Goal: Task Accomplishment & Management: Manage account settings

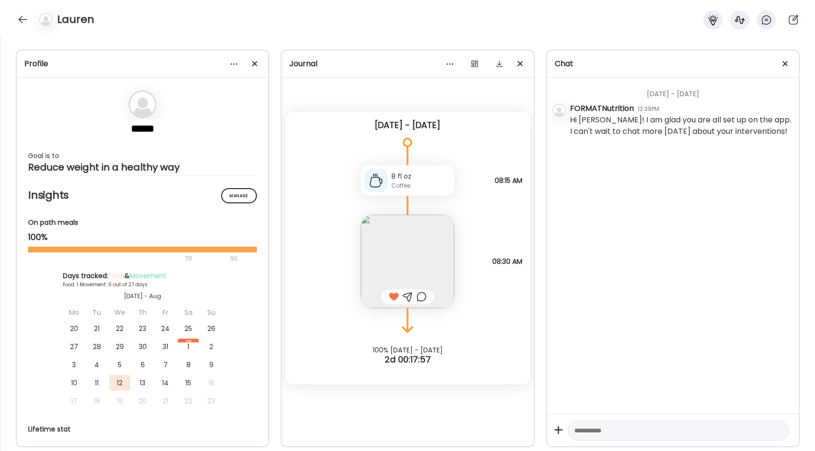
scroll to position [344, 0]
click at [597, 429] on textarea at bounding box center [669, 430] width 191 height 11
type textarea "**********"
drag, startPoint x: 628, startPoint y: 431, endPoint x: 576, endPoint y: 432, distance: 52.0
click at [576, 432] on textarea "**********" at bounding box center [669, 430] width 191 height 11
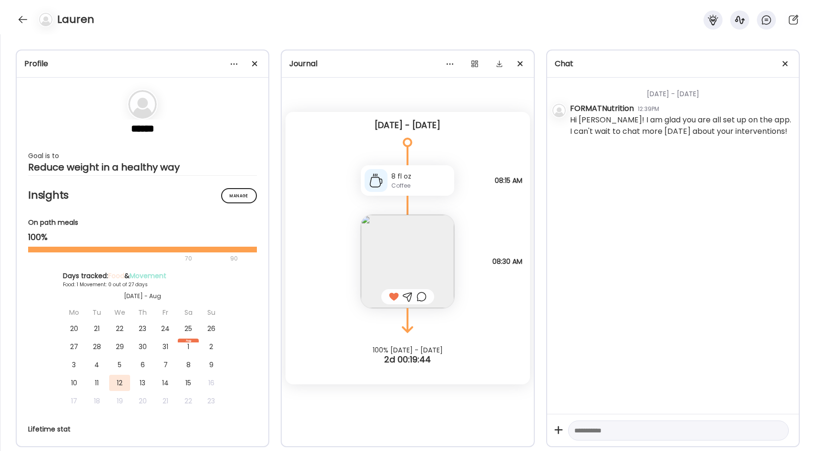
click at [592, 431] on textarea at bounding box center [669, 430] width 191 height 11
paste textarea "**********"
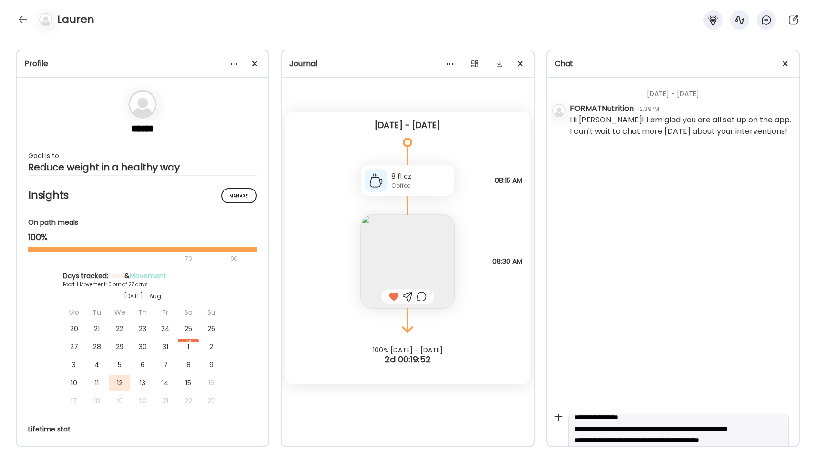
click at [629, 420] on textarea "**********" at bounding box center [669, 446] width 191 height 69
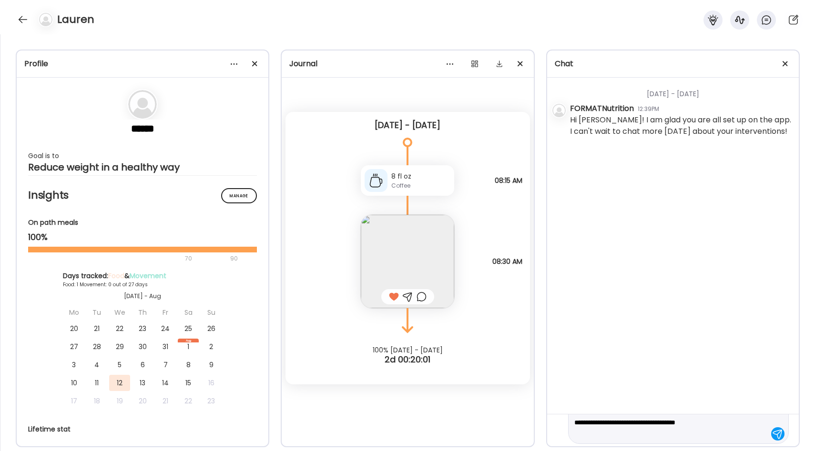
scroll to position [57, 0]
click at [702, 433] on textarea "**********" at bounding box center [669, 402] width 191 height 69
type textarea "**********"
click at [779, 430] on div at bounding box center [777, 430] width 13 height 13
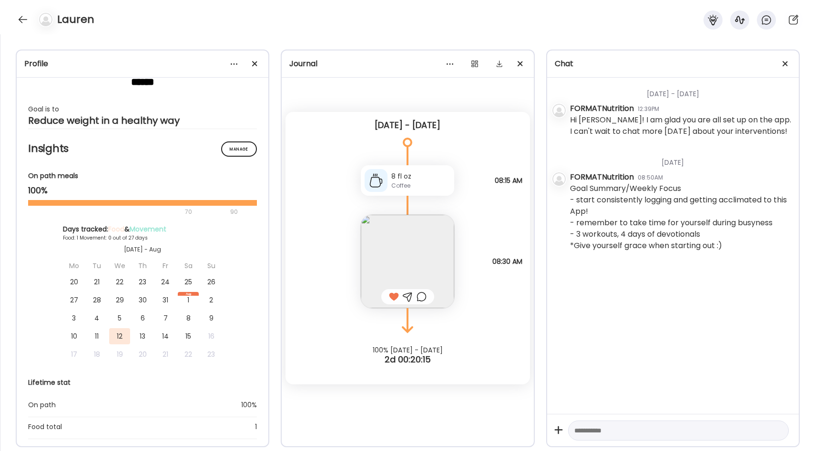
scroll to position [0, 0]
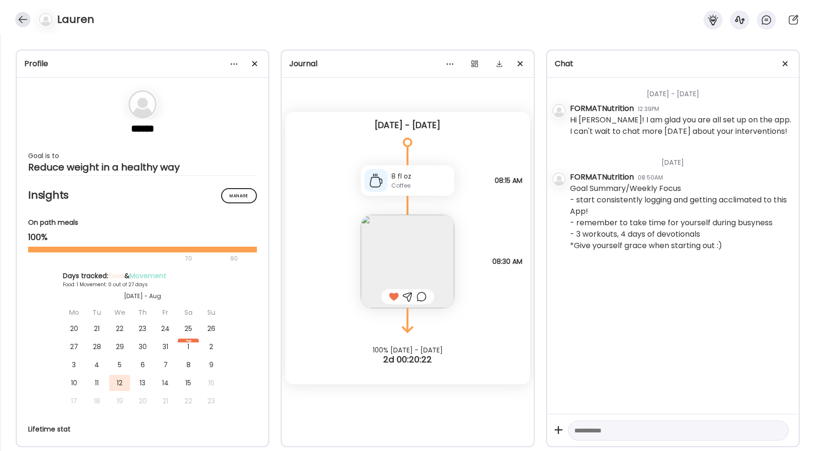
click at [24, 21] on div at bounding box center [22, 19] width 15 height 15
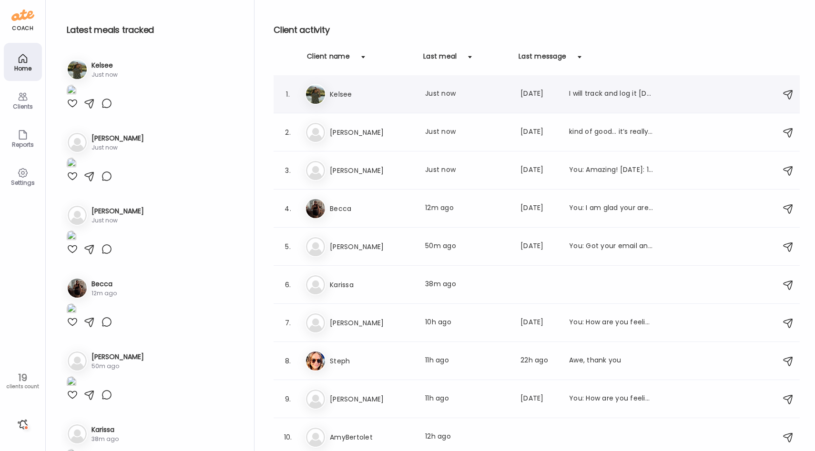
click at [398, 93] on h3 "Kelsee" at bounding box center [372, 94] width 84 height 11
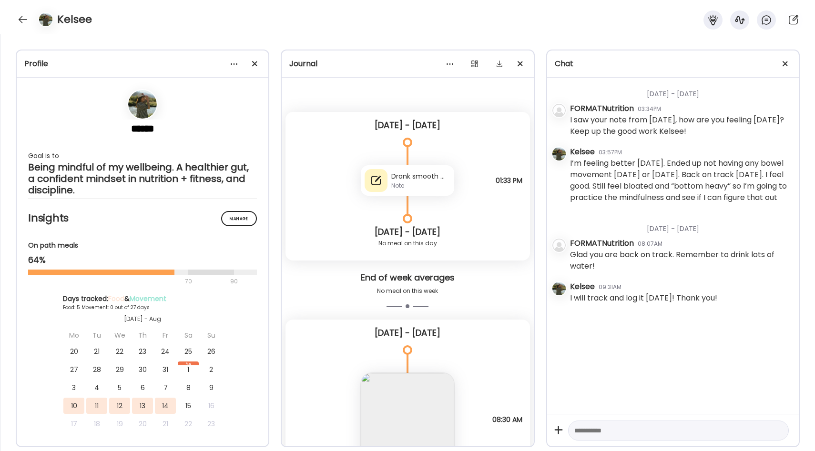
scroll to position [2322, 0]
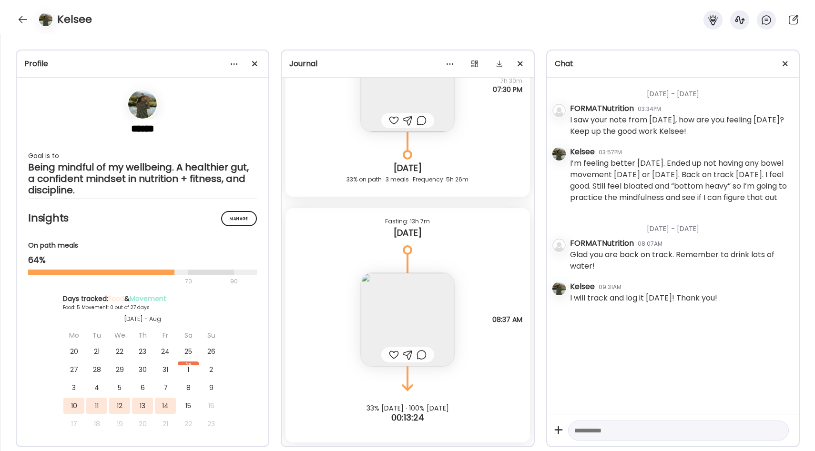
click at [412, 315] on img at bounding box center [407, 319] width 93 height 93
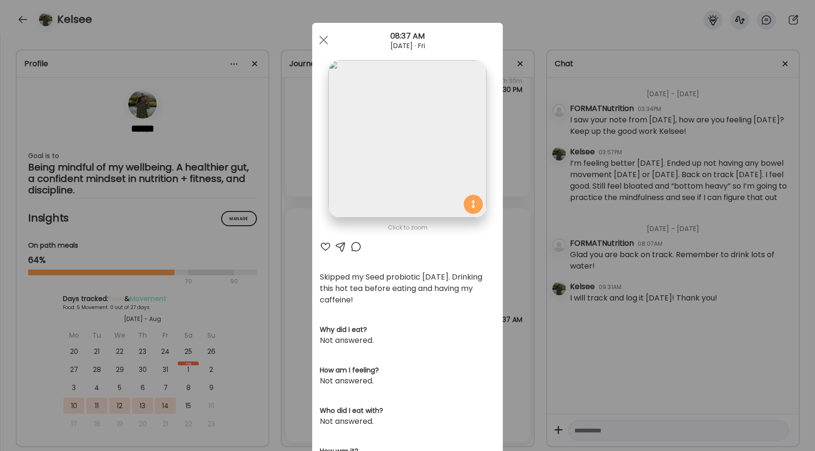
click at [517, 245] on div "Ate Coach Dashboard Wahoo! It’s official Take a moment to set up your Coach Pro…" at bounding box center [407, 225] width 815 height 451
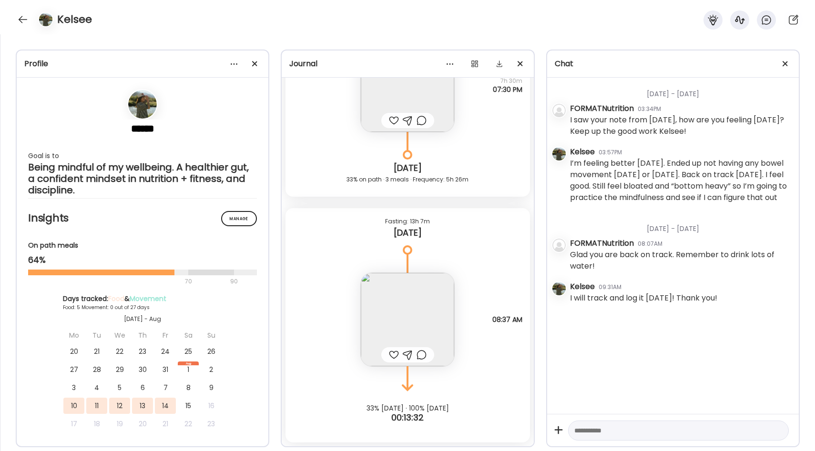
click at [395, 355] on div at bounding box center [394, 354] width 10 height 11
click at [425, 352] on div at bounding box center [422, 354] width 10 height 11
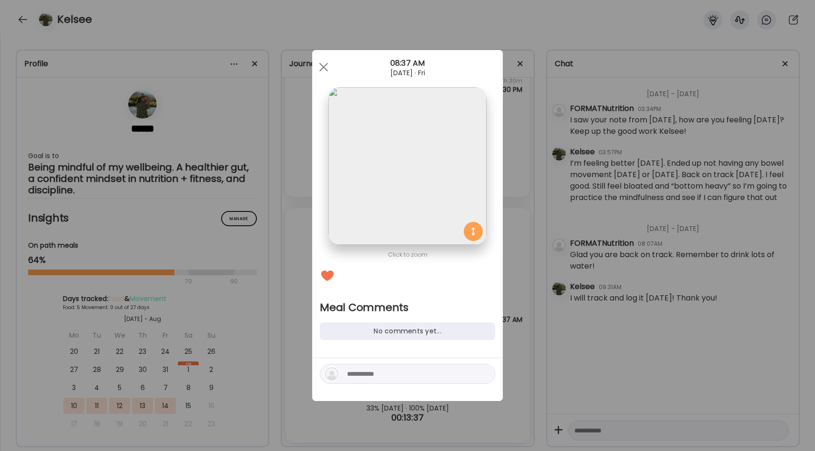
click at [413, 374] on textarea at bounding box center [411, 374] width 129 height 11
type textarea "**********"
click at [483, 373] on div at bounding box center [484, 374] width 13 height 13
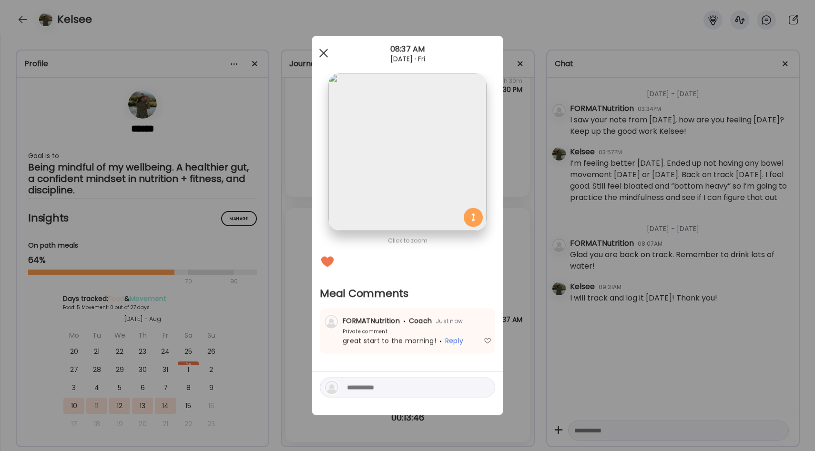
click at [322, 51] on span at bounding box center [323, 53] width 9 height 9
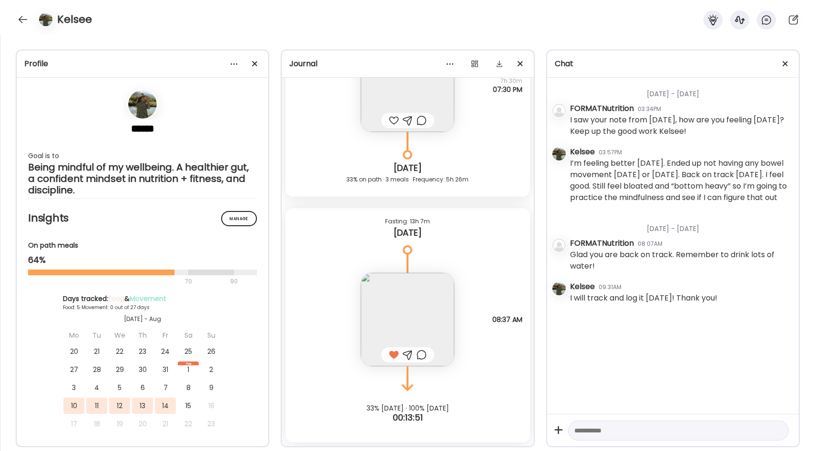
click at [419, 296] on img at bounding box center [407, 319] width 93 height 93
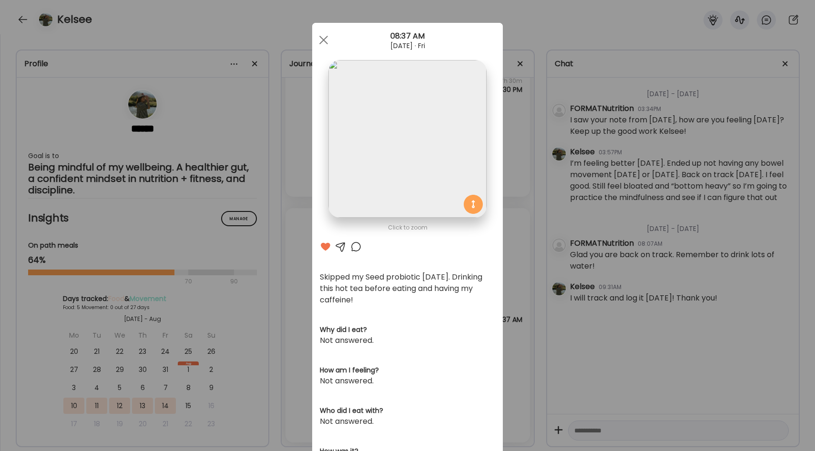
click at [513, 256] on div "Ate Coach Dashboard Wahoo! It’s official Take a moment to set up your Coach Pro…" at bounding box center [407, 225] width 815 height 451
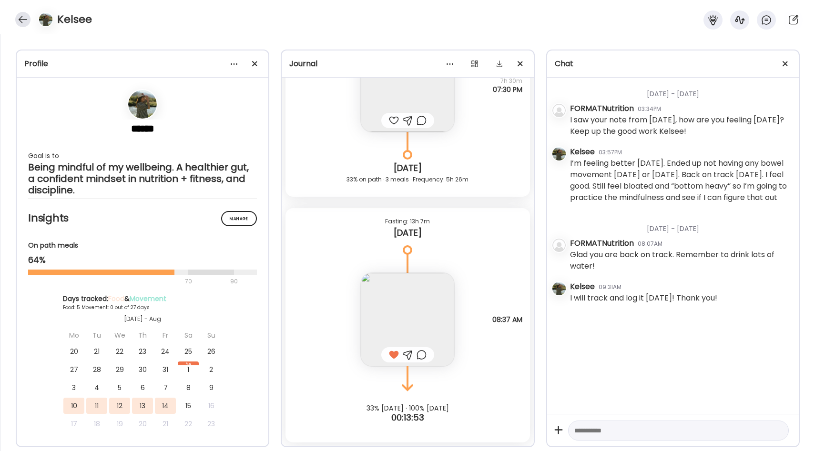
click at [24, 21] on div at bounding box center [22, 19] width 15 height 15
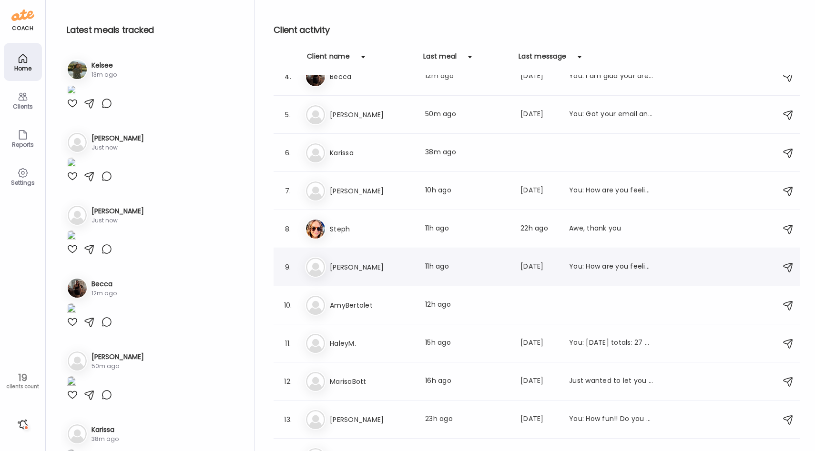
scroll to position [344, 0]
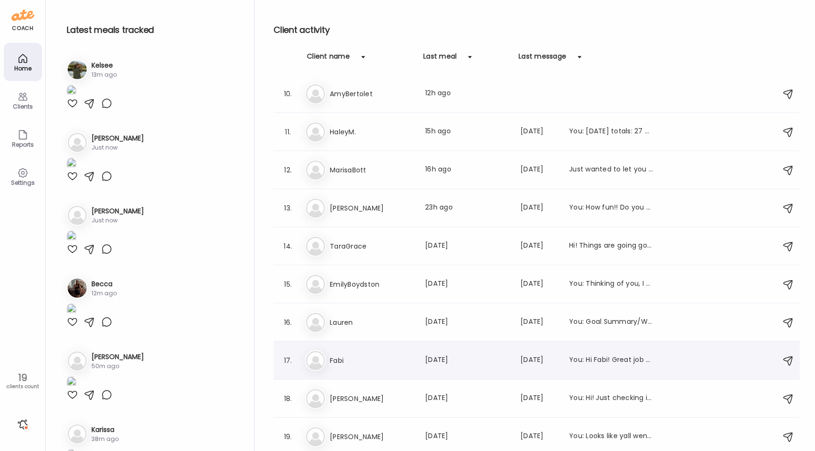
click at [375, 363] on h3 "Fabi" at bounding box center [372, 360] width 84 height 11
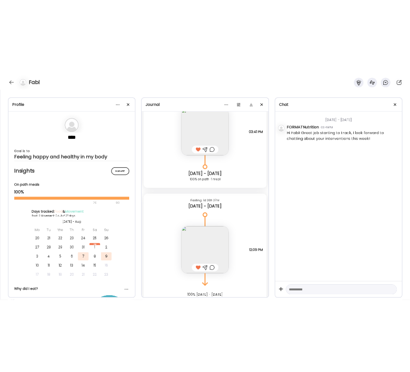
scroll to position [298, 0]
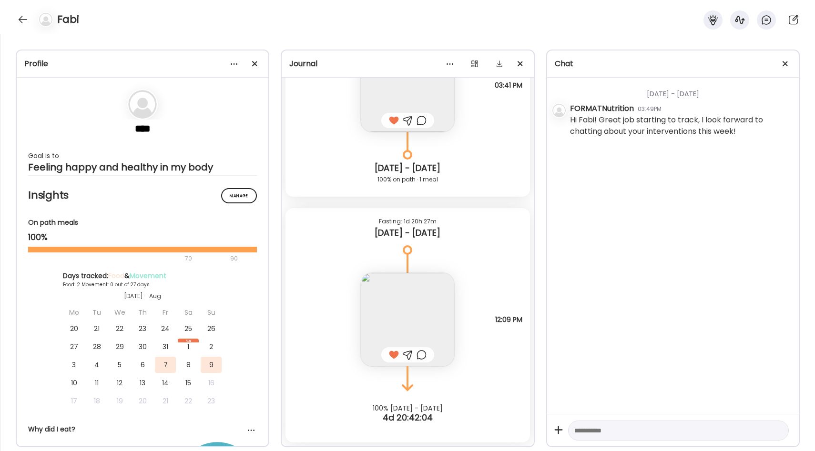
click at [423, 312] on img at bounding box center [407, 319] width 93 height 93
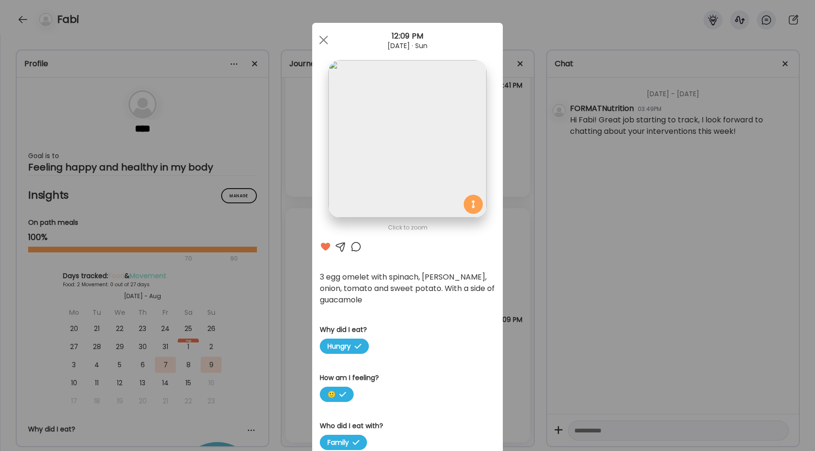
click at [532, 240] on div "Ate Coach Dashboard Wahoo! It’s official Take a moment to set up your Coach Pro…" at bounding box center [407, 225] width 815 height 451
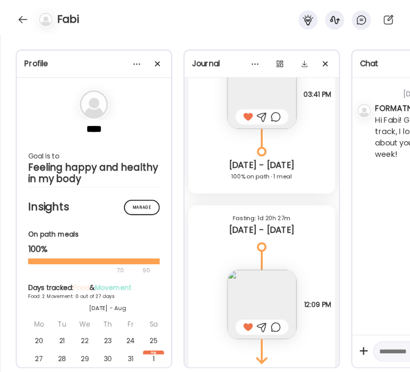
scroll to position [0, 0]
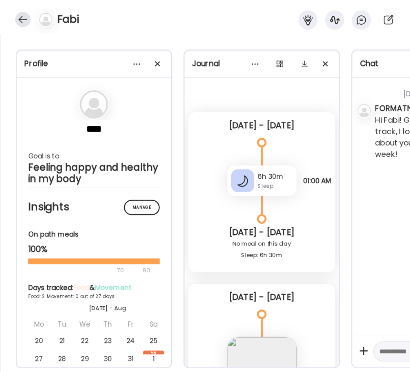
click at [26, 23] on div at bounding box center [22, 19] width 15 height 15
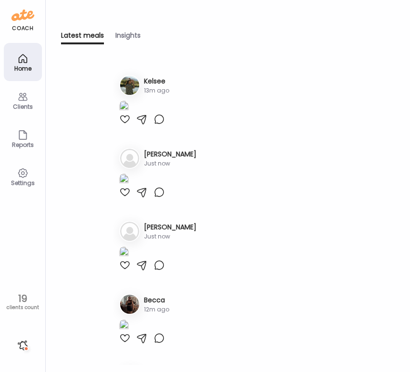
click at [27, 103] on div "Clients" at bounding box center [23, 106] width 34 height 6
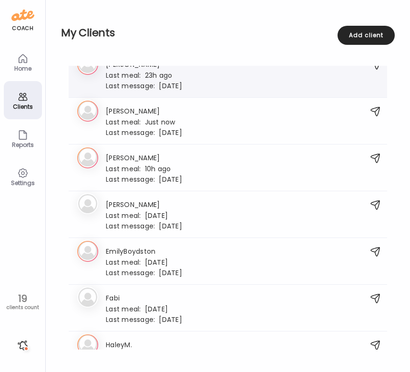
scroll to position [111, 0]
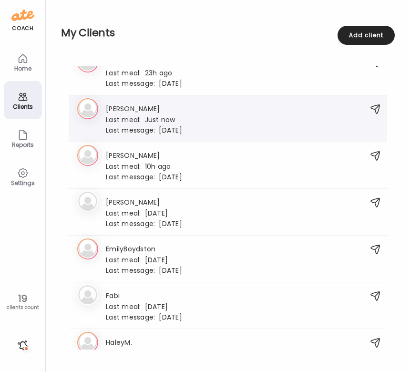
click at [178, 124] on div "[PERSON_NAME] Last meal: Just now Last message: [DATE] You: Amazing! [DATE]: 12…" at bounding box center [144, 118] width 76 height 31
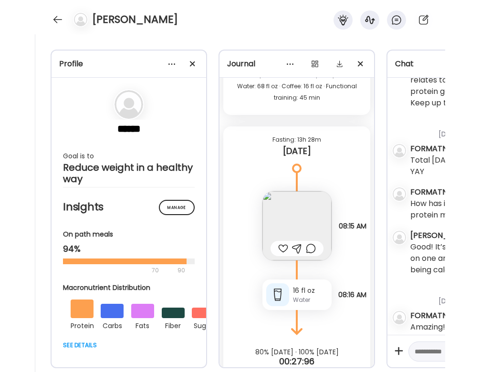
scroll to position [875, 0]
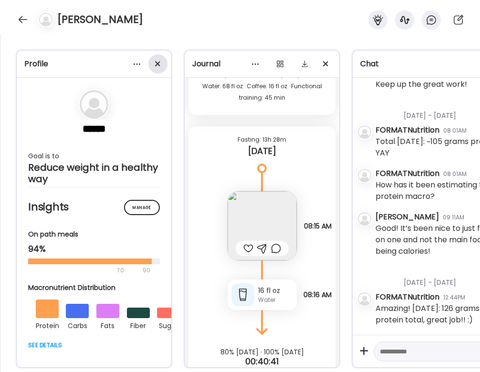
click at [155, 63] on div at bounding box center [157, 63] width 19 height 19
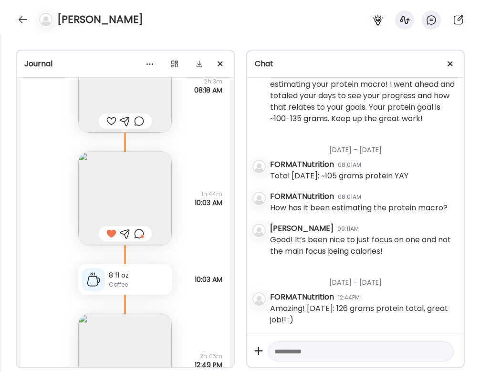
scroll to position [14897, 0]
click at [146, 187] on img at bounding box center [124, 198] width 93 height 93
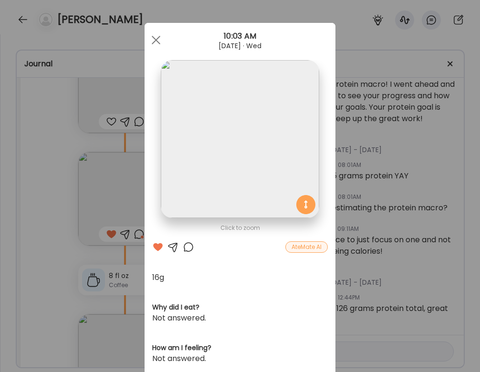
click at [188, 250] on div at bounding box center [188, 246] width 11 height 11
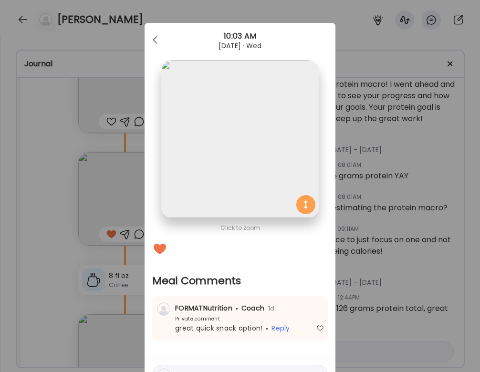
click at [64, 219] on div "Ate Coach Dashboard Wahoo! It’s official Take a moment to set up your Coach Pro…" at bounding box center [240, 186] width 480 height 372
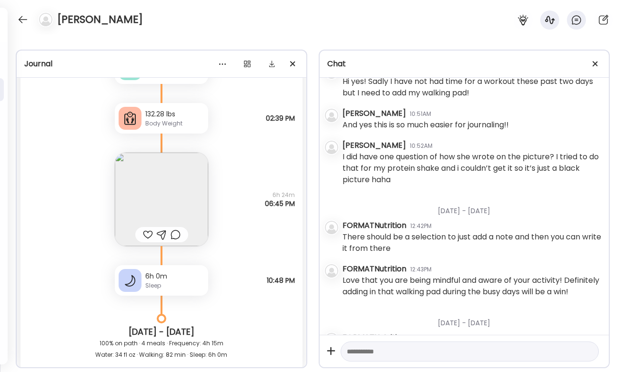
scroll to position [13165, 0]
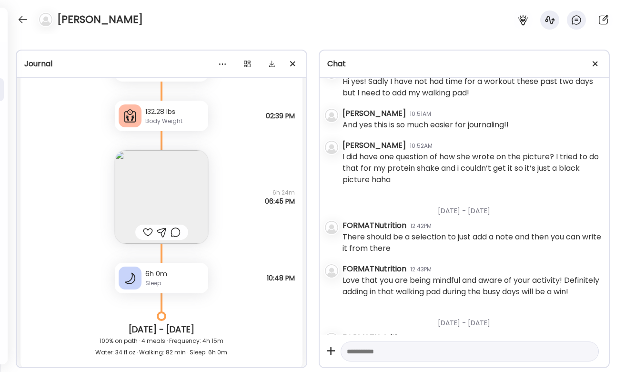
click at [173, 191] on img at bounding box center [161, 196] width 93 height 93
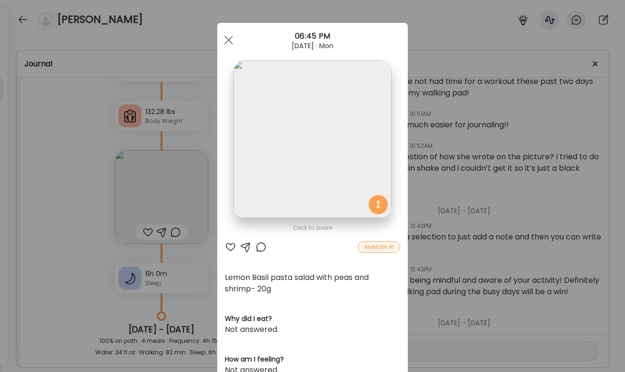
click at [257, 247] on div at bounding box center [261, 246] width 11 height 11
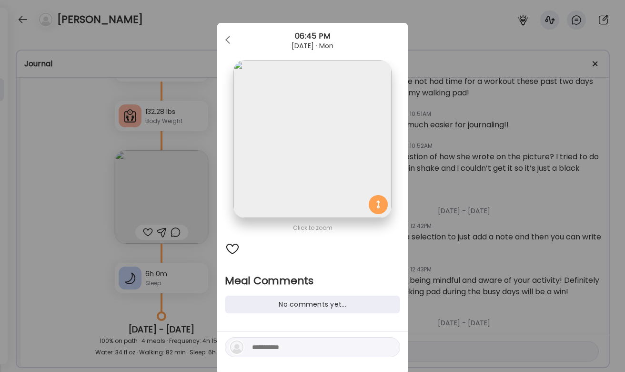
click at [190, 251] on div "Ate Coach Dashboard Wahoo! It’s official Take a moment to set up your Coach Pro…" at bounding box center [312, 186] width 625 height 372
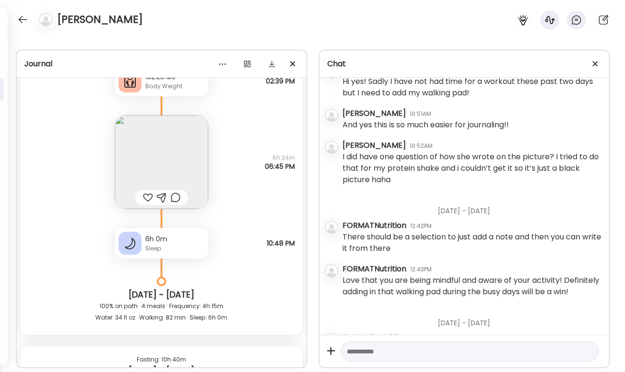
scroll to position [13200, 0]
click at [193, 154] on img at bounding box center [161, 161] width 93 height 93
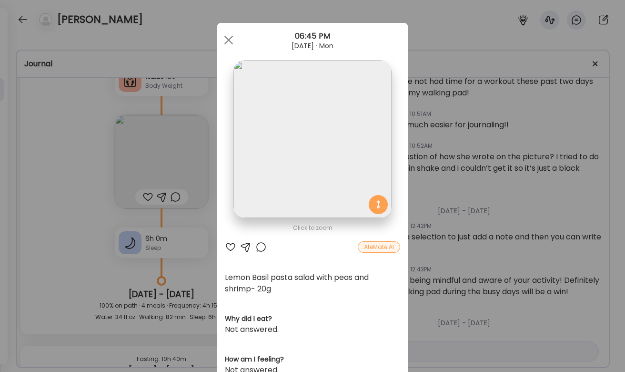
click at [261, 243] on div at bounding box center [261, 246] width 11 height 11
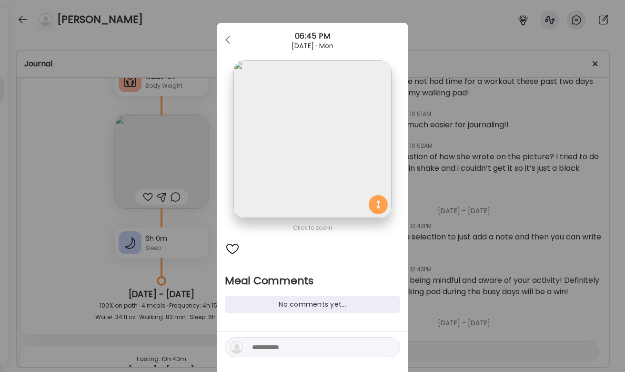
click at [180, 272] on div "Ate Coach Dashboard Wahoo! It’s official Take a moment to set up your Coach Pro…" at bounding box center [312, 186] width 625 height 372
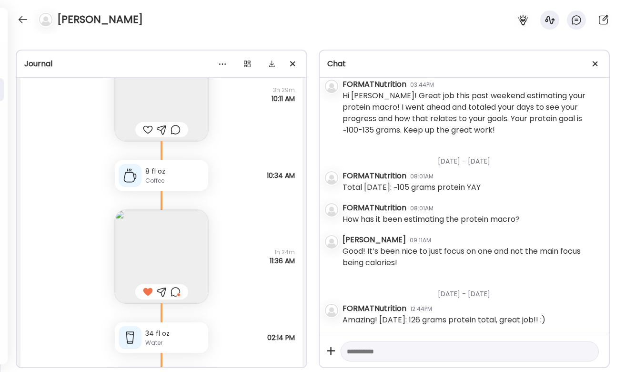
scroll to position [13878, 0]
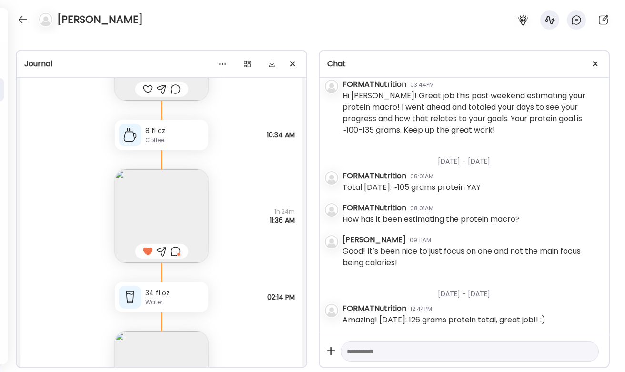
click at [182, 203] on img at bounding box center [161, 215] width 93 height 93
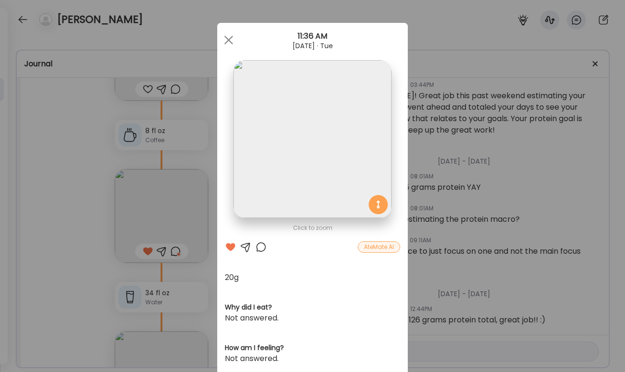
click at [259, 247] on div at bounding box center [261, 246] width 11 height 11
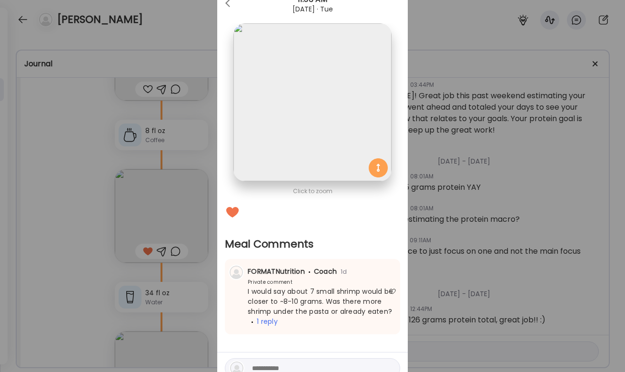
scroll to position [40, 0]
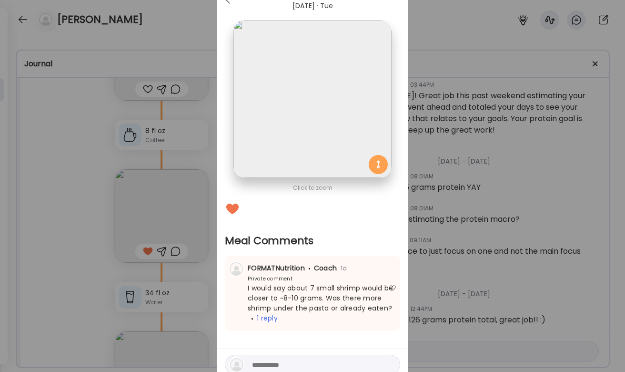
click at [200, 270] on div "Ate Coach Dashboard Wahoo! It’s official Take a moment to set up your Coach Pro…" at bounding box center [312, 186] width 625 height 372
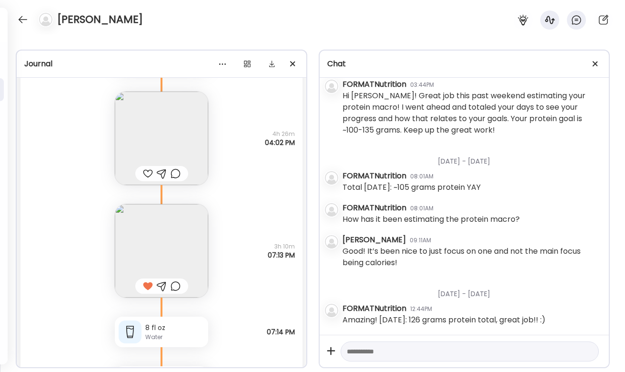
scroll to position [14121, 0]
click at [194, 242] on img at bounding box center [161, 247] width 93 height 93
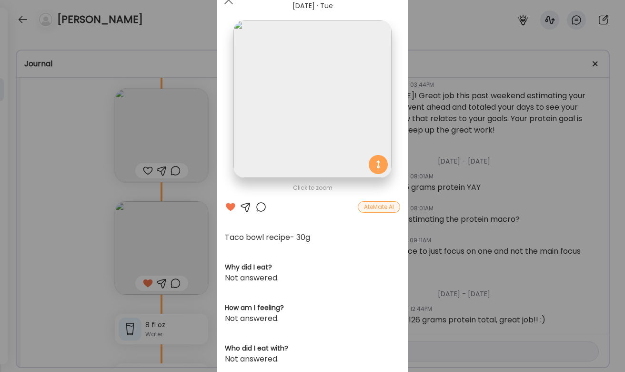
click at [205, 234] on div "Ate Coach Dashboard Wahoo! It’s official Take a moment to set up your Coach Pro…" at bounding box center [312, 186] width 625 height 372
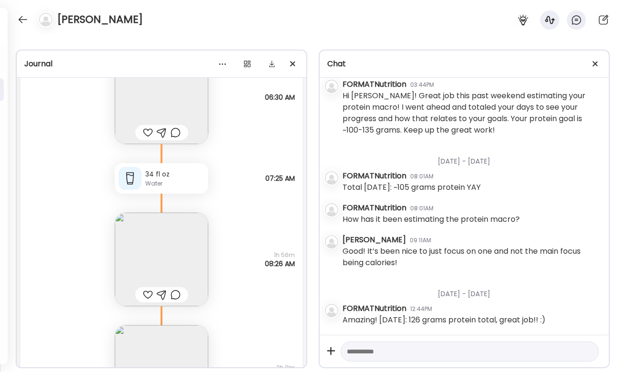
scroll to position [15692, 0]
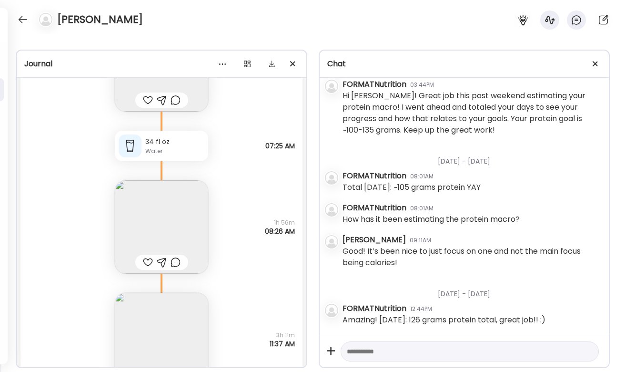
click at [175, 245] on img at bounding box center [161, 226] width 93 height 93
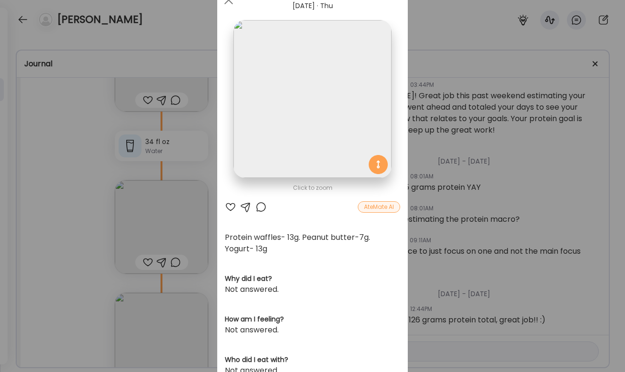
click at [80, 206] on div "Ate Coach Dashboard Wahoo! It’s official Take a moment to set up your Coach Pro…" at bounding box center [312, 186] width 625 height 372
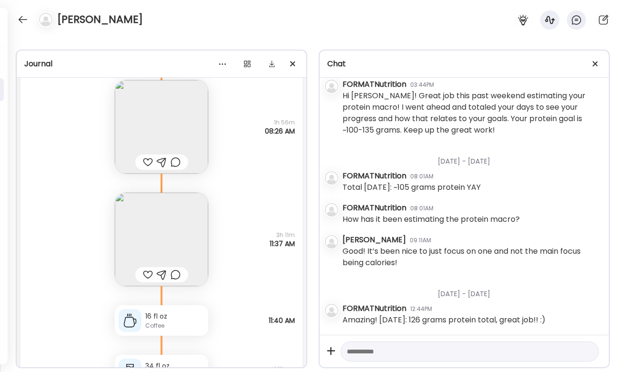
scroll to position [15799, 0]
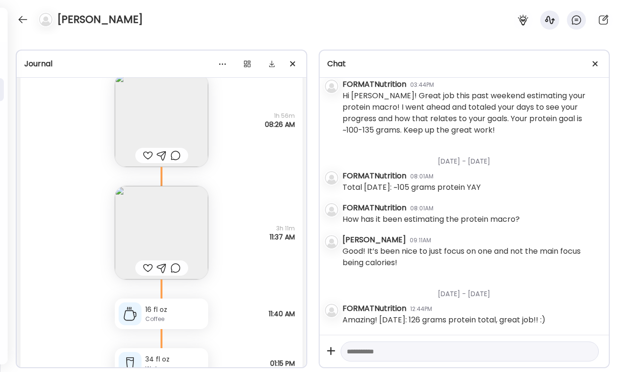
click at [162, 234] on img at bounding box center [161, 232] width 93 height 93
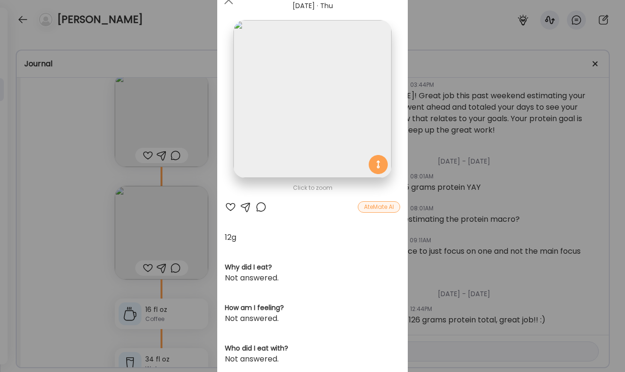
click at [214, 223] on div "Ate Coach Dashboard Wahoo! It’s official Take a moment to set up your Coach Pro…" at bounding box center [312, 186] width 625 height 372
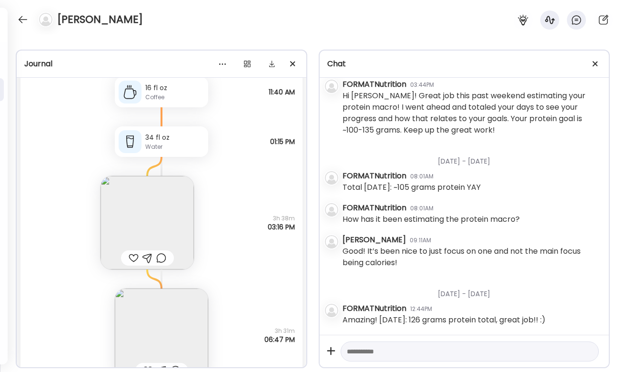
scroll to position [16023, 0]
click at [180, 217] on img at bounding box center [147, 220] width 93 height 93
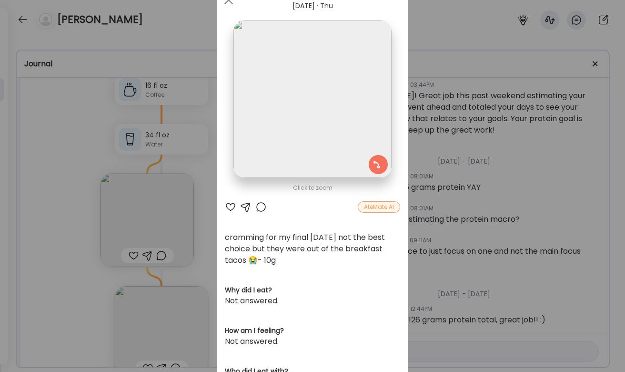
click at [206, 195] on div "Ate Coach Dashboard Wahoo! It’s official Take a moment to set up your Coach Pro…" at bounding box center [312, 186] width 625 height 372
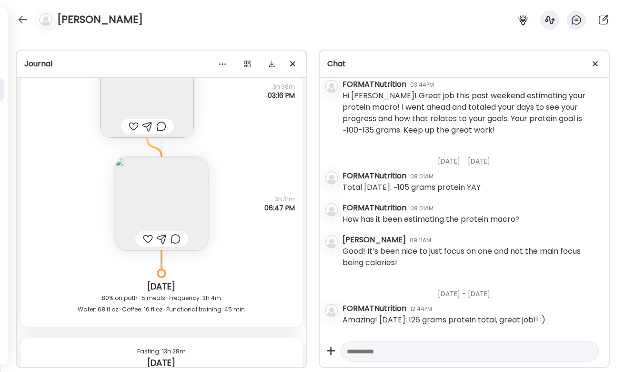
scroll to position [16164, 0]
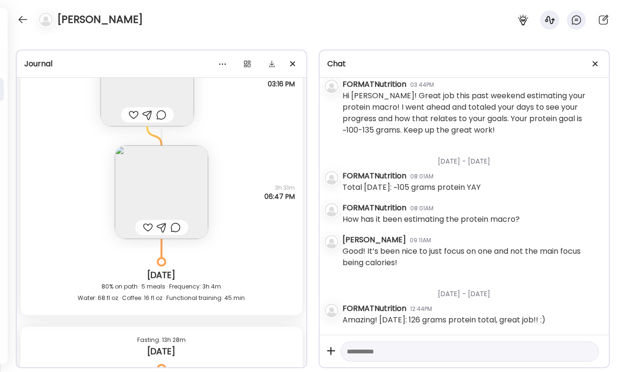
click at [174, 198] on img at bounding box center [161, 191] width 93 height 93
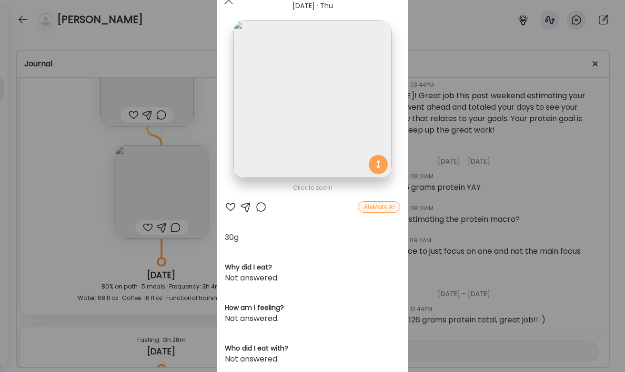
click at [264, 207] on div at bounding box center [261, 206] width 11 height 11
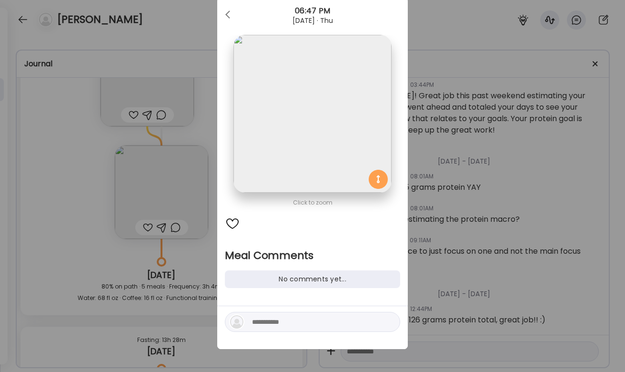
scroll to position [25, 0]
click at [192, 273] on div "Ate Coach Dashboard Wahoo! It’s official Take a moment to set up your Coach Pro…" at bounding box center [312, 186] width 625 height 372
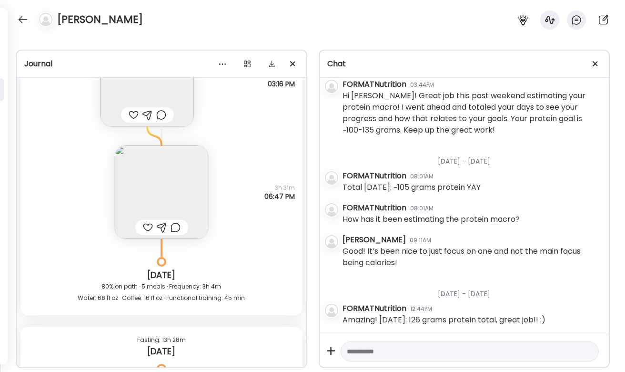
click at [133, 113] on div at bounding box center [134, 114] width 10 height 11
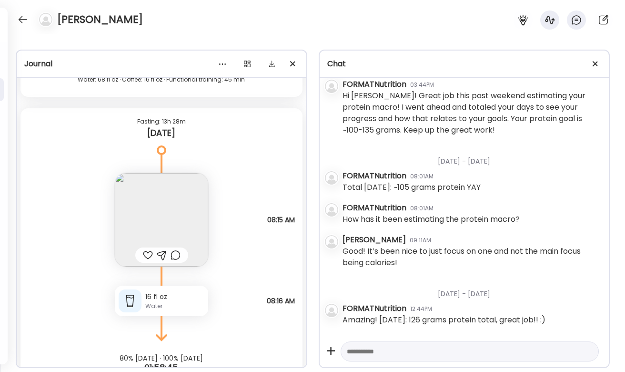
scroll to position [16411, 0]
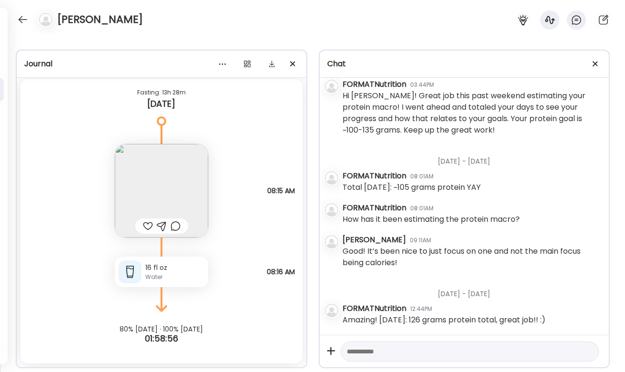
click at [187, 194] on img at bounding box center [161, 190] width 93 height 93
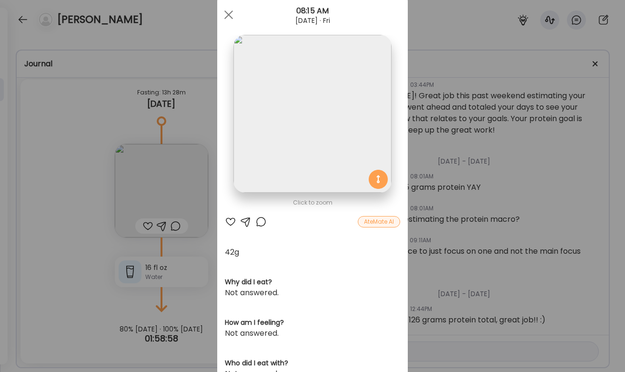
click at [229, 221] on div at bounding box center [230, 221] width 11 height 11
click at [211, 238] on div "Ate Coach Dashboard Wahoo! It’s official Take a moment to set up your Coach Pro…" at bounding box center [312, 186] width 625 height 372
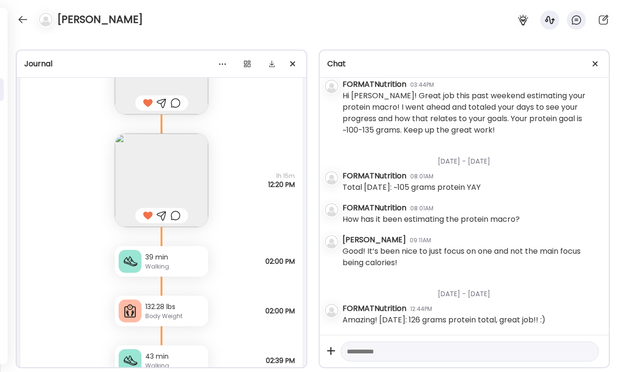
scroll to position [12872, 0]
click at [190, 258] on div "39 min" at bounding box center [174, 257] width 59 height 10
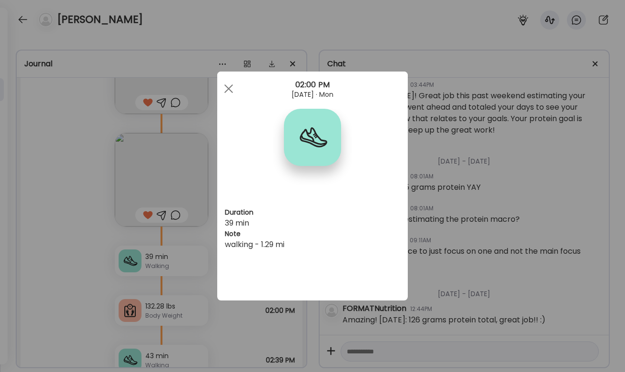
scroll to position [0, 0]
click at [213, 244] on div "Ate Coach Dashboard Wahoo! It’s official Take a moment to set up your Coach Pro…" at bounding box center [312, 186] width 625 height 372
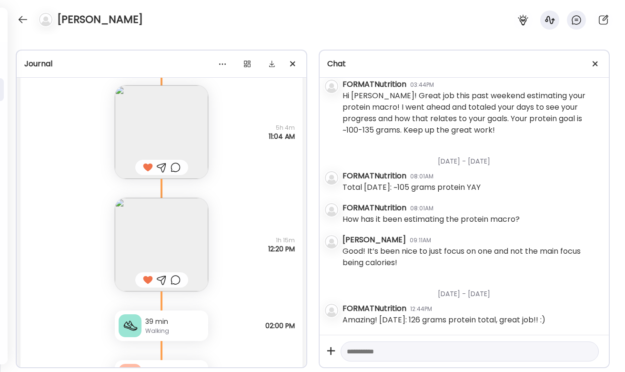
scroll to position [12806, 0]
click at [174, 231] on img at bounding box center [161, 244] width 93 height 93
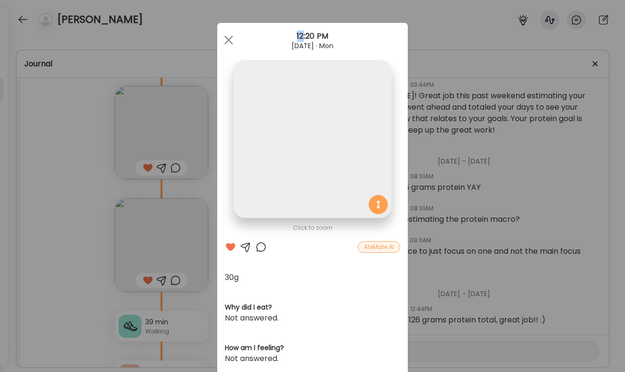
click at [174, 231] on div "Ate Coach Dashboard Wahoo! It’s official Take a moment to set up your Coach Pro…" at bounding box center [312, 186] width 625 height 372
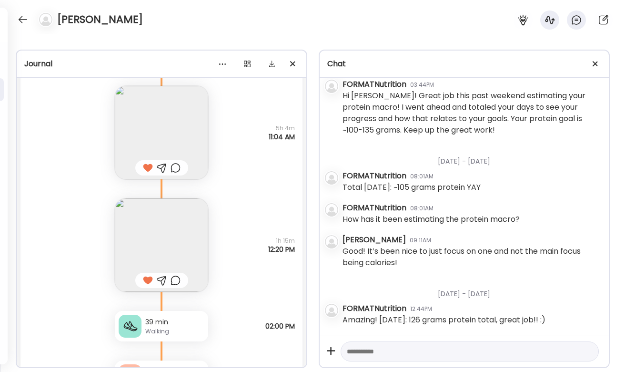
click at [171, 236] on img at bounding box center [161, 244] width 93 height 93
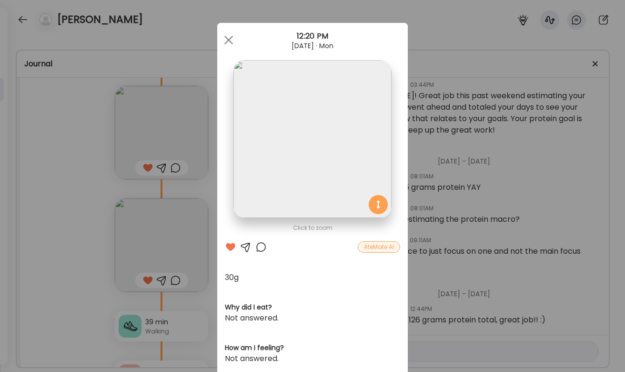
click at [95, 250] on div "Ate Coach Dashboard Wahoo! It’s official Take a moment to set up your Coach Pro…" at bounding box center [312, 186] width 625 height 372
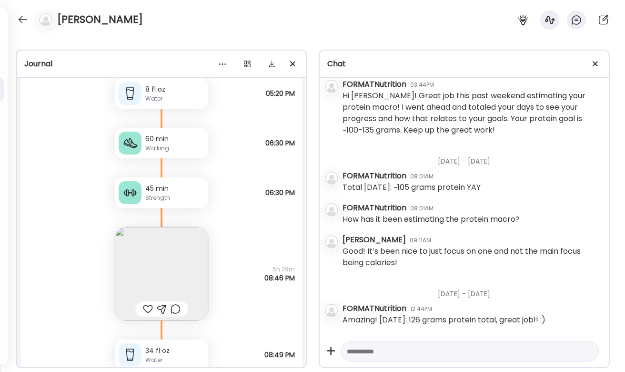
scroll to position [12063, 0]
click at [153, 197] on div "Strength" at bounding box center [174, 199] width 59 height 9
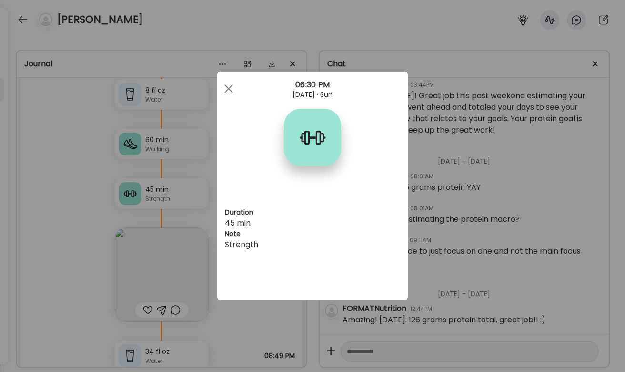
click at [105, 208] on div "Ate Coach Dashboard Wahoo! It’s official Take a moment to set up your Coach Pro…" at bounding box center [312, 186] width 625 height 372
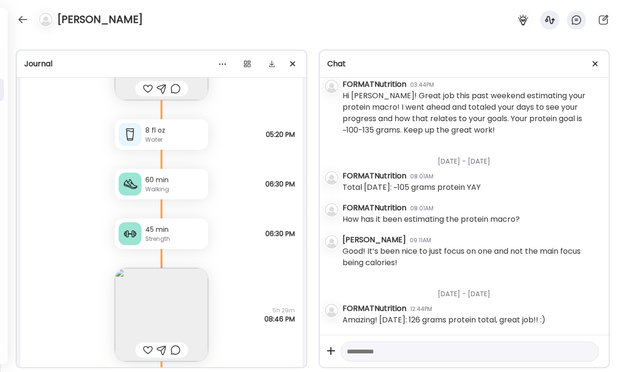
scroll to position [12022, 0]
click at [154, 192] on div "Walking" at bounding box center [174, 190] width 59 height 9
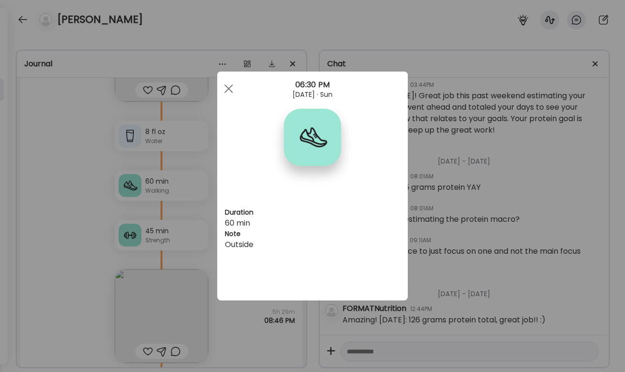
click at [112, 202] on div "Ate Coach Dashboard Wahoo! It’s official Take a moment to set up your Coach Pro…" at bounding box center [312, 186] width 625 height 372
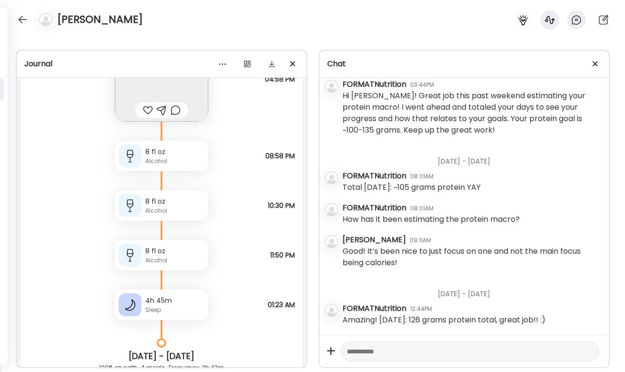
scroll to position [10664, 0]
click at [159, 157] on div "Alcohol" at bounding box center [174, 160] width 59 height 9
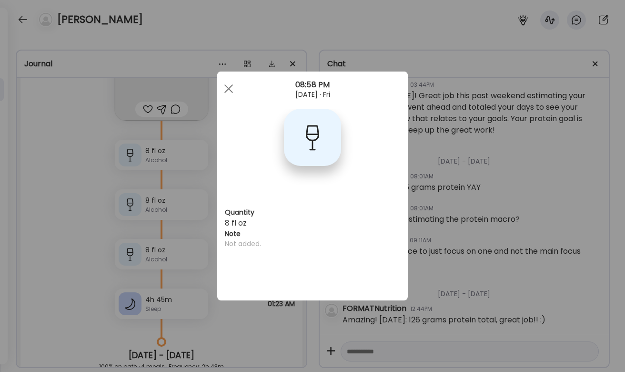
click at [190, 201] on div "Ate Coach Dashboard Wahoo! It’s official Take a moment to set up your Coach Pro…" at bounding box center [312, 186] width 625 height 372
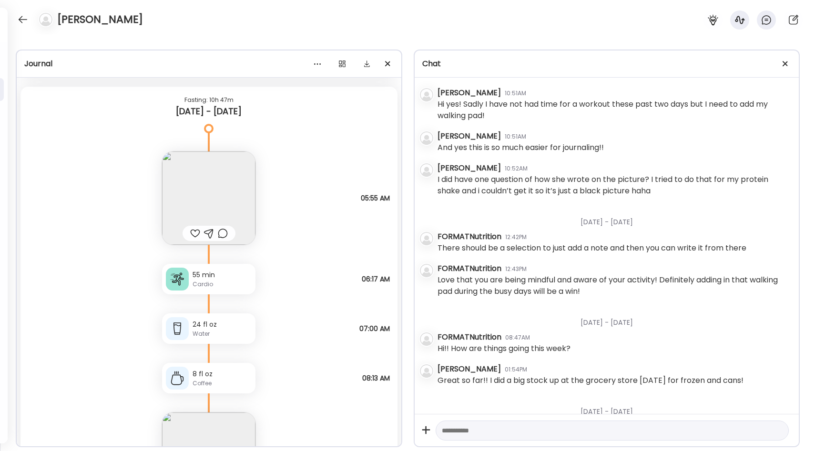
scroll to position [9049, 0]
click at [236, 271] on div "55 min" at bounding box center [222, 273] width 59 height 10
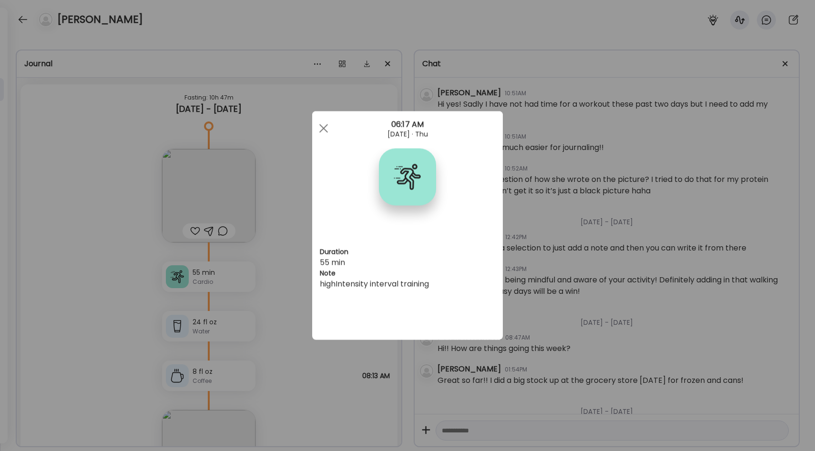
click at [280, 263] on div "Ate Coach Dashboard Wahoo! It’s official Take a moment to set up your Coach Pro…" at bounding box center [407, 225] width 815 height 451
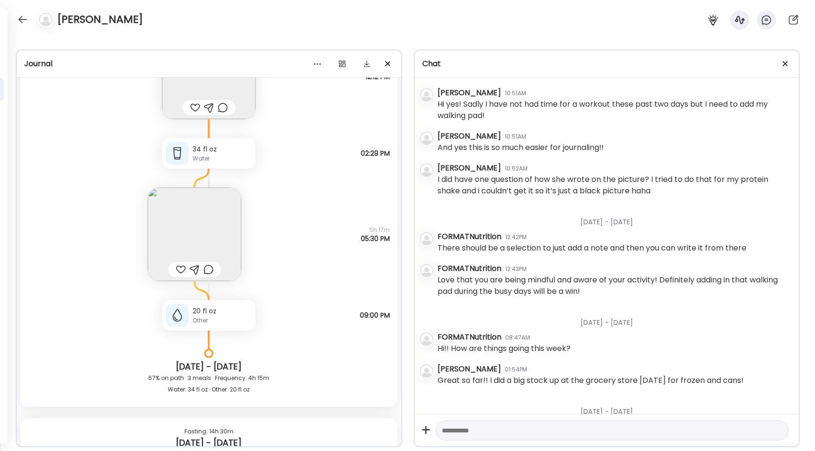
scroll to position [11220, 0]
